Goal: Task Accomplishment & Management: Complete application form

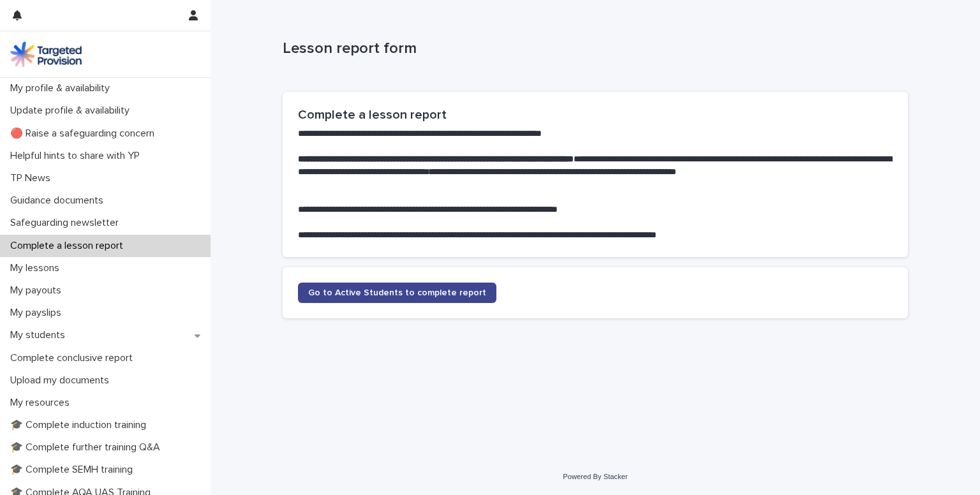
click at [398, 299] on link "Go to Active Students to complete report" at bounding box center [397, 293] width 198 height 20
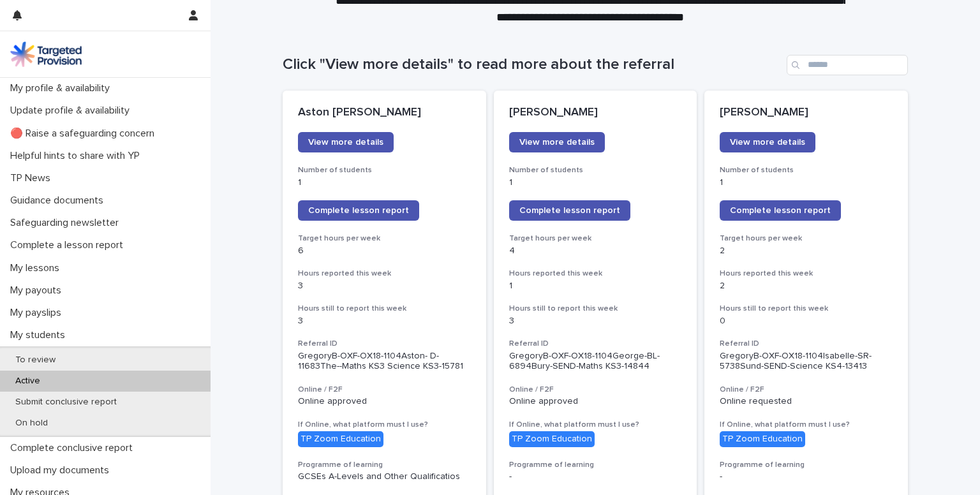
scroll to position [119, 0]
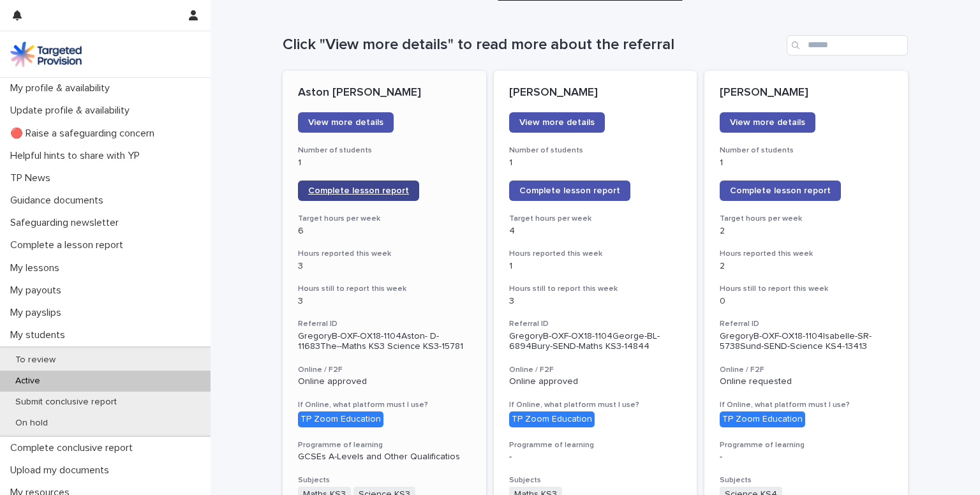
click at [344, 190] on span "Complete lesson report" at bounding box center [358, 190] width 101 height 9
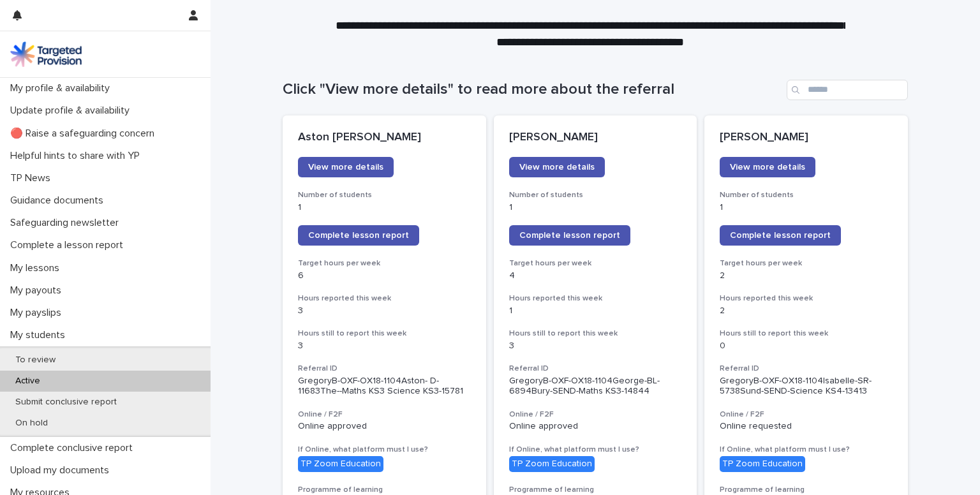
scroll to position [84, 0]
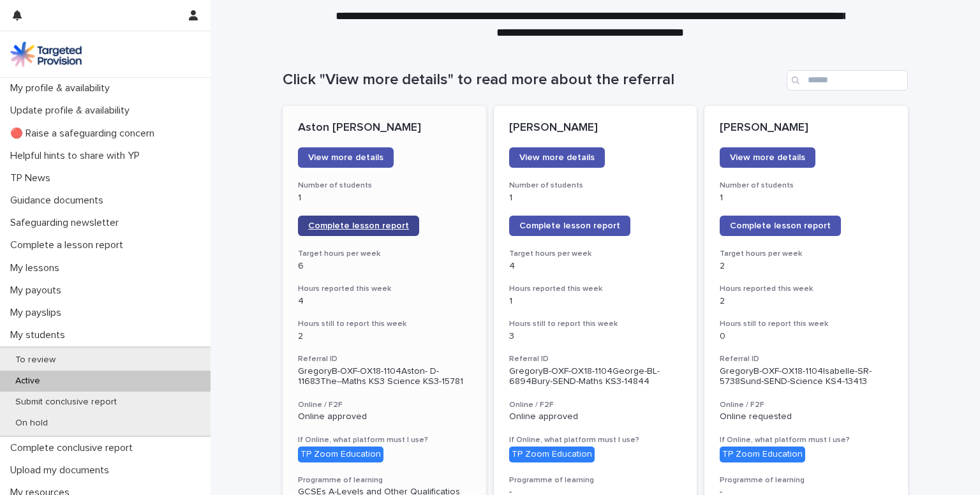
click at [336, 220] on link "Complete lesson report" at bounding box center [358, 226] width 121 height 20
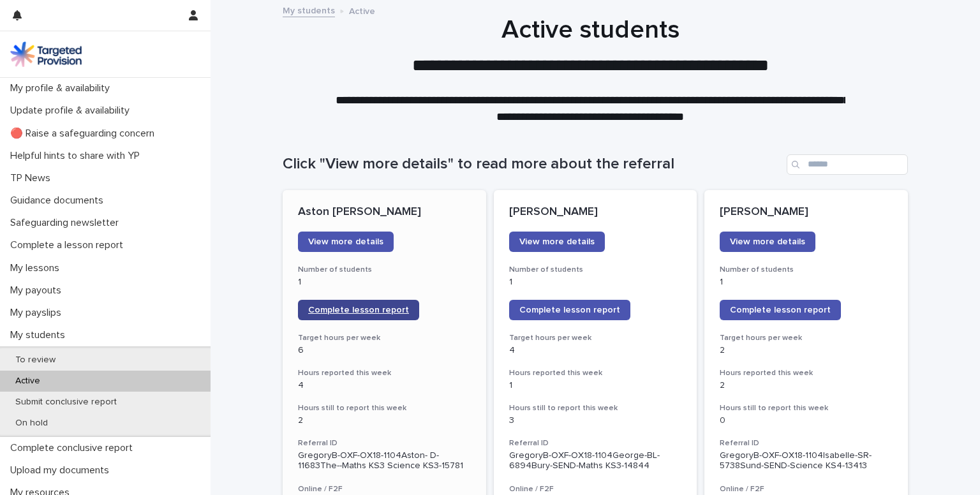
click at [332, 308] on span "Complete lesson report" at bounding box center [358, 310] width 101 height 9
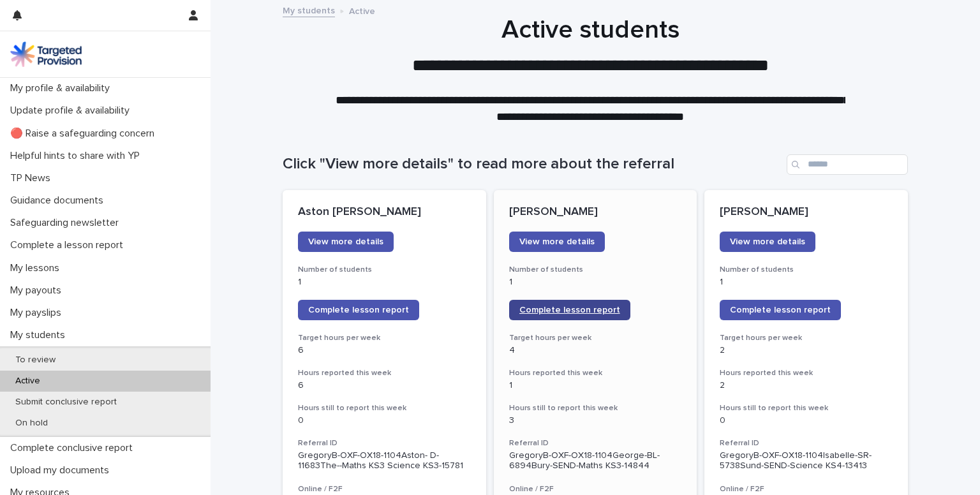
click at [541, 309] on span "Complete lesson report" at bounding box center [569, 310] width 101 height 9
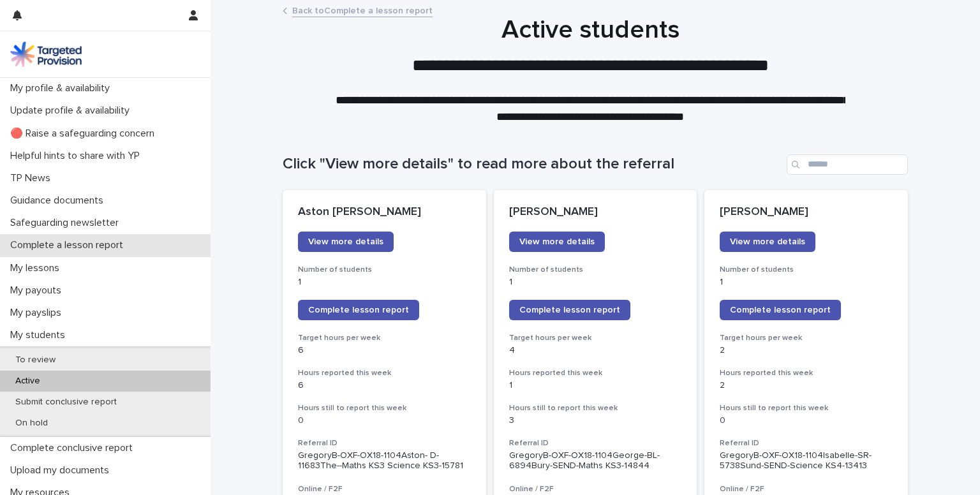
scroll to position [119, 0]
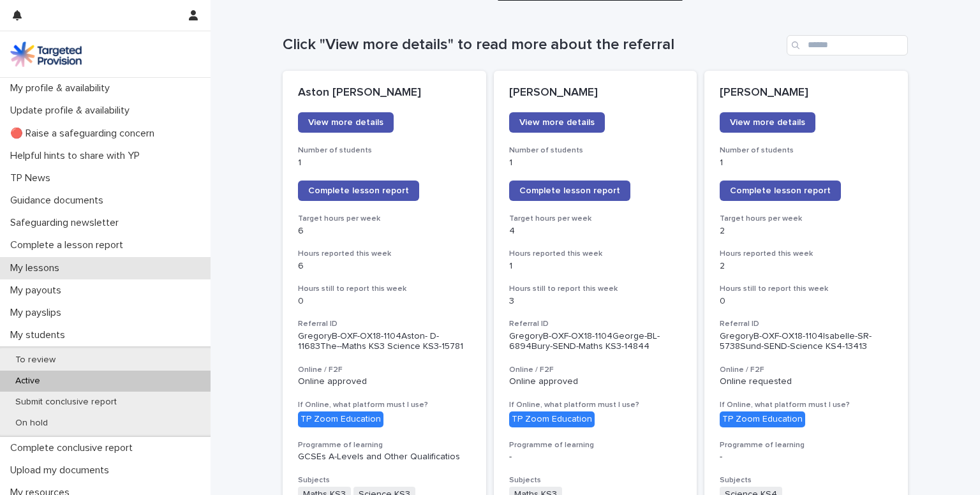
click at [27, 266] on p "My lessons" at bounding box center [37, 268] width 64 height 12
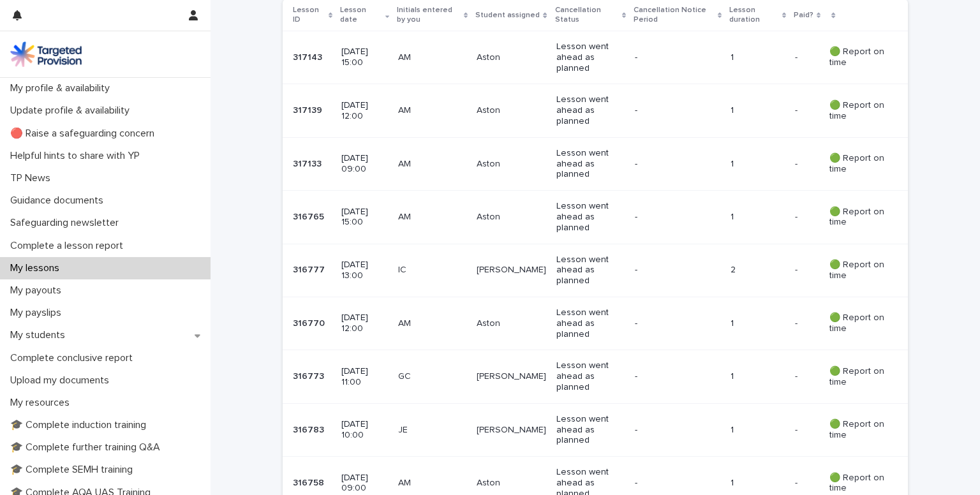
scroll to position [287, 0]
click at [341, 379] on p "[DATE] 11:00" at bounding box center [364, 376] width 47 height 22
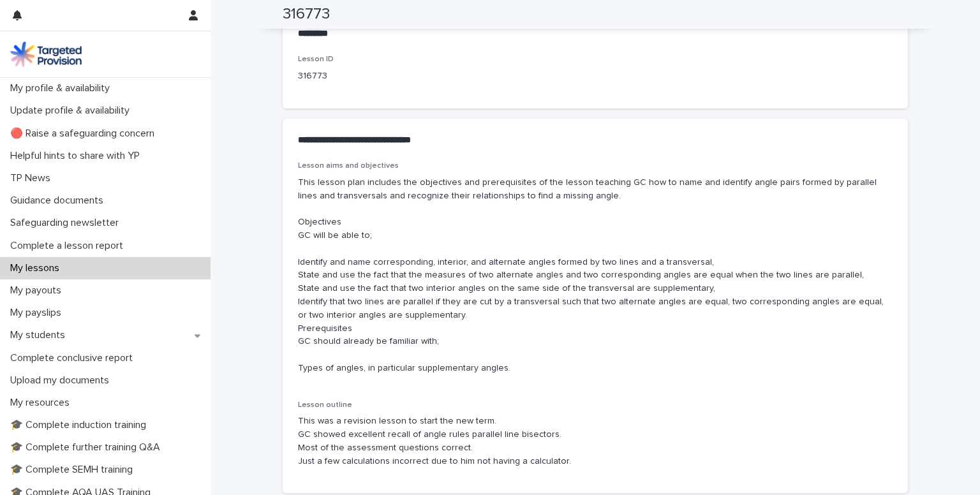
scroll to position [669, 0]
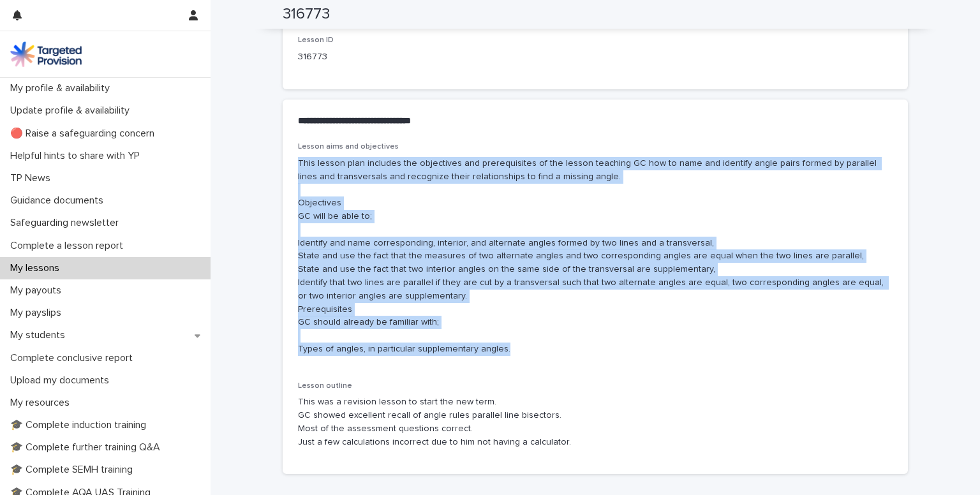
drag, startPoint x: 294, startPoint y: 161, endPoint x: 502, endPoint y: 353, distance: 283.1
click at [502, 353] on p "This lesson plan includes the objectives and prerequisites of the lesson teachi…" at bounding box center [595, 256] width 595 height 199
copy p "This lesson plan includes the objectives and prerequisites of the lesson teachi…"
